Goal: Information Seeking & Learning: Learn about a topic

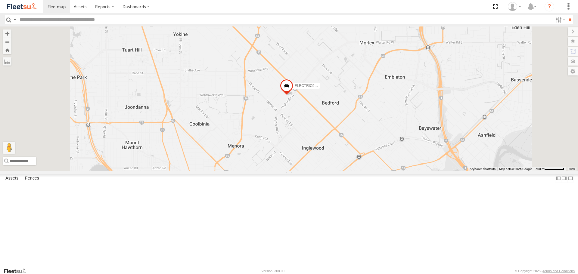
click at [0, 0] on span at bounding box center [0, 0] width 0 height 0
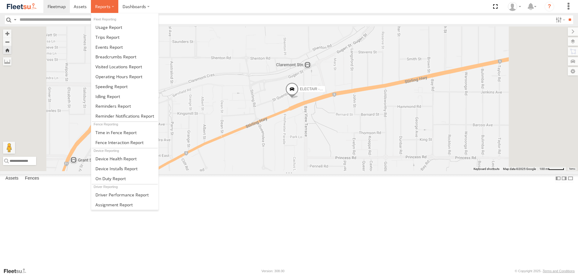
click at [108, 6] on span at bounding box center [102, 7] width 15 height 6
click at [113, 39] on span at bounding box center [107, 37] width 24 height 6
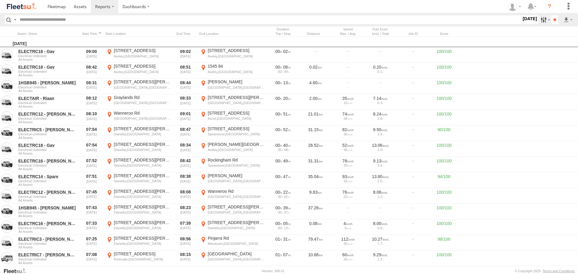
click at [540, 22] on label at bounding box center [544, 19] width 13 height 9
click at [0, 0] on label at bounding box center [0, 0] width 0 height 0
click at [554, 19] on input "**" at bounding box center [554, 19] width 7 height 9
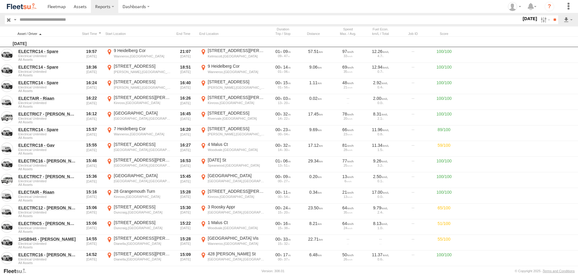
click at [43, 35] on div at bounding box center [47, 34] width 60 height 4
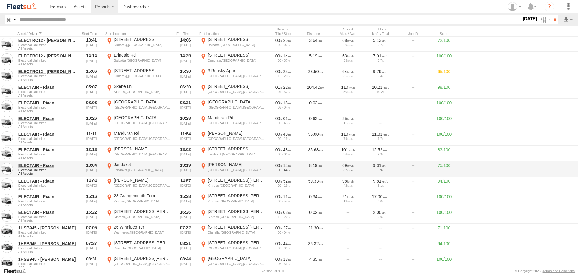
scroll to position [779, 0]
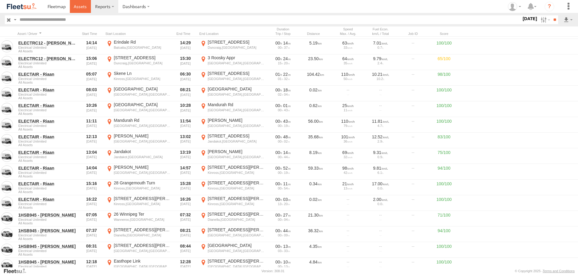
click at [88, 10] on link at bounding box center [80, 6] width 21 height 13
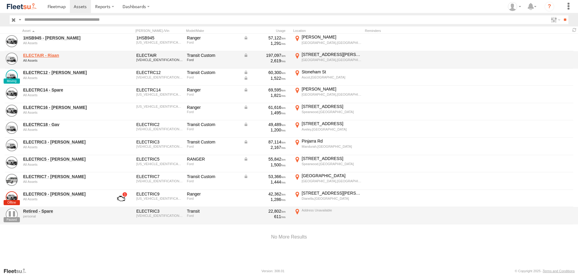
click at [49, 54] on link "ELECTAIR - Riaan" at bounding box center [64, 55] width 82 height 5
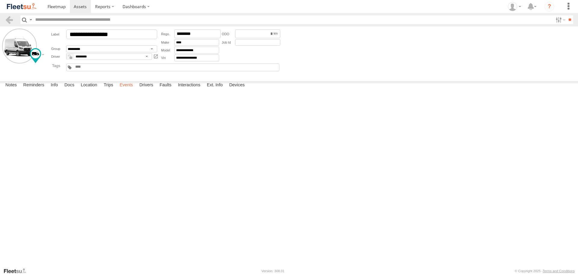
click at [125, 90] on label "Events" at bounding box center [125, 85] width 19 height 8
click at [31, 5] on img at bounding box center [21, 6] width 31 height 8
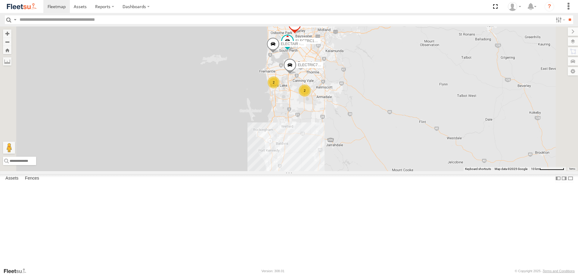
click at [0, 0] on span at bounding box center [0, 0] width 0 height 0
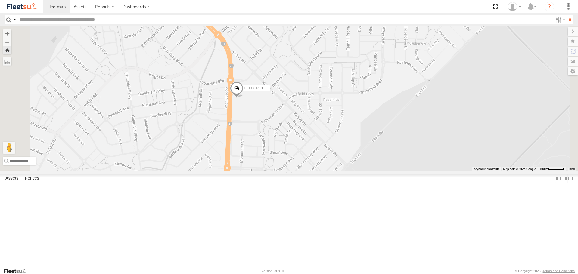
click at [0, 0] on div "ELECTRIC7 - John All Assets" at bounding box center [0, 0] width 0 height 0
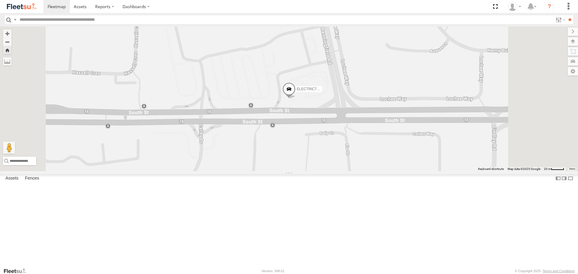
click at [0, 0] on span at bounding box center [0, 0] width 0 height 0
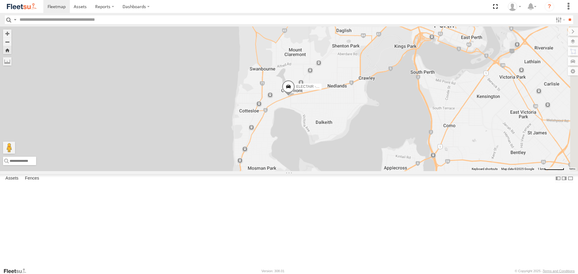
click at [295, 96] on span at bounding box center [288, 88] width 13 height 16
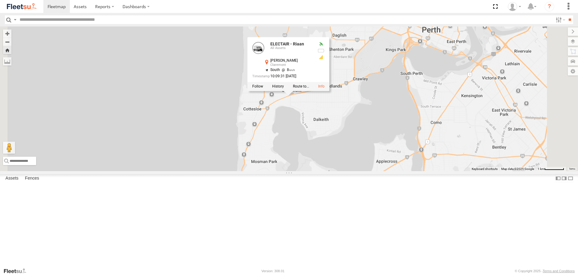
click at [414, 165] on div "ELECTAIR - Riaan ELECTAIR - Riaan All Assets Stirling Hwy Claremont -31.9833 , …" at bounding box center [289, 98] width 578 height 144
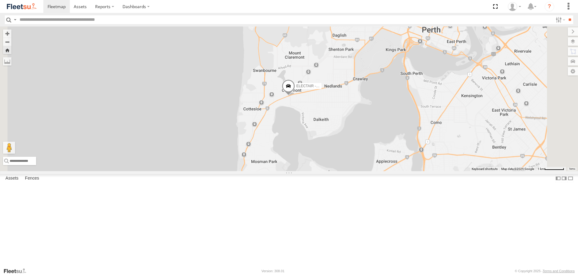
click at [32, 7] on img at bounding box center [21, 6] width 31 height 8
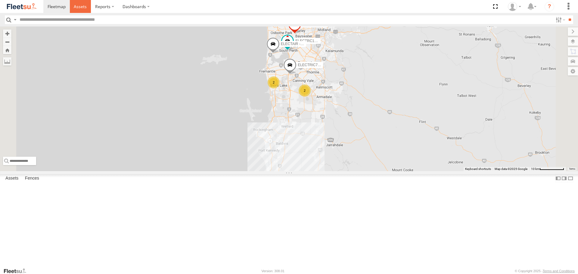
click at [84, 11] on link at bounding box center [80, 6] width 21 height 13
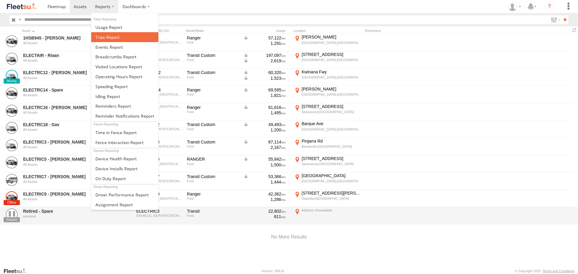
click at [115, 35] on span at bounding box center [107, 37] width 24 height 6
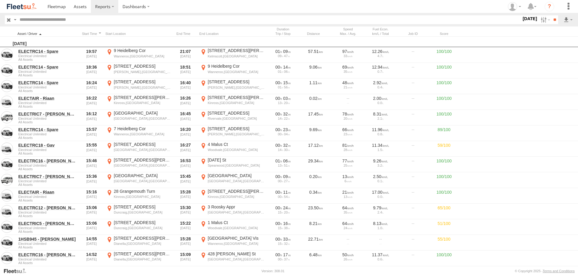
click at [55, 34] on div at bounding box center [47, 34] width 60 height 4
